Goal: Information Seeking & Learning: Learn about a topic

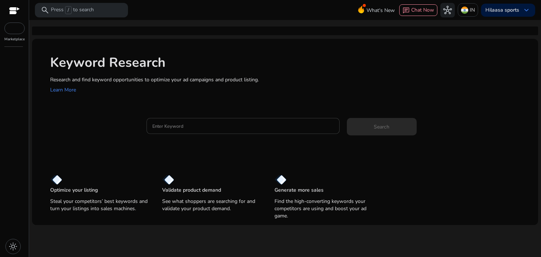
click at [167, 121] on div at bounding box center [242, 126] width 181 height 16
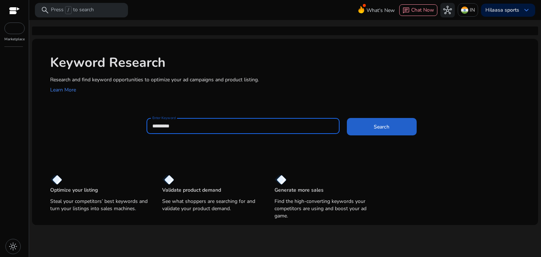
click at [400, 123] on span at bounding box center [382, 126] width 70 height 17
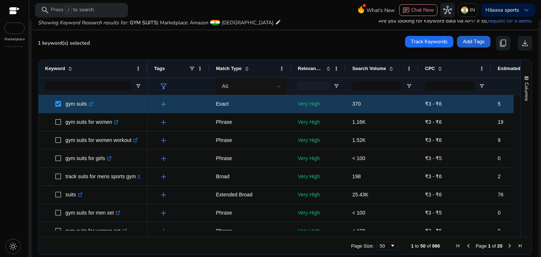
click at [471, 44] on span "Add Tags" at bounding box center [474, 42] width 22 height 8
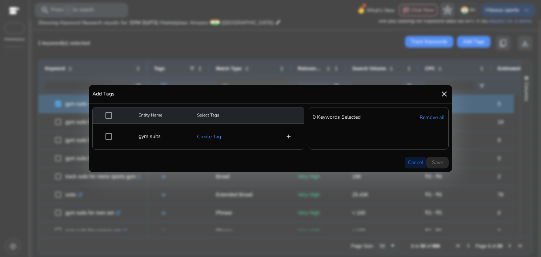
click at [422, 160] on span "Cancel" at bounding box center [415, 163] width 15 height 8
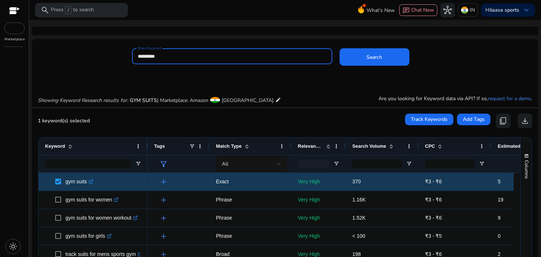
drag, startPoint x: 205, startPoint y: 55, endPoint x: 86, endPoint y: 65, distance: 119.3
click at [86, 65] on div "Enter Keyword ********* Search" at bounding box center [282, 60] width 500 height 24
type input "*"
type input "******"
click at [340, 48] on button "Search" at bounding box center [375, 56] width 70 height 17
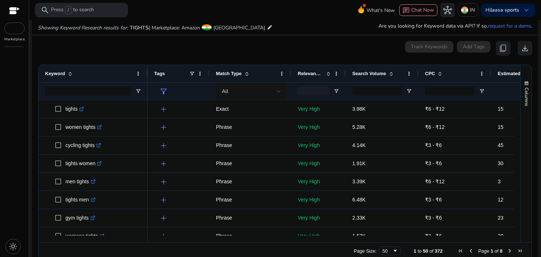
scroll to position [78, 0]
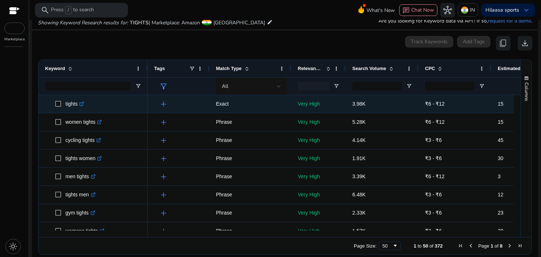
click at [216, 103] on p "Exact" at bounding box center [250, 104] width 69 height 15
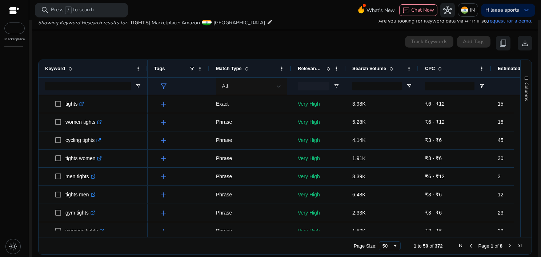
click at [169, 49] on div "0 keyword(s) selected Track Keywords Add Tags content_copy download" at bounding box center [285, 43] width 495 height 15
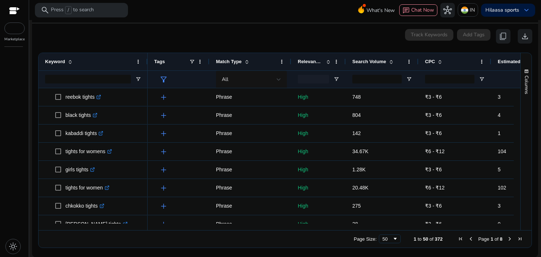
scroll to position [0, 0]
